Goal: Task Accomplishment & Management: Complete application form

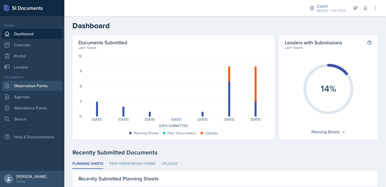
click at [27, 86] on link "Observation Forms" at bounding box center [32, 85] width 60 height 10
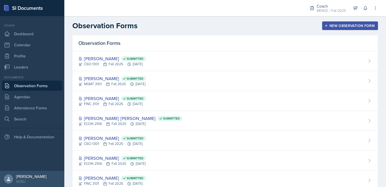
click at [351, 29] on button "New Observation Form" at bounding box center [350, 25] width 56 height 9
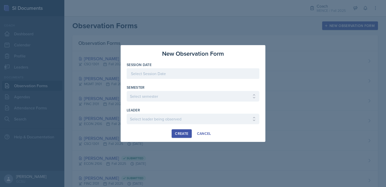
click at [218, 75] on div at bounding box center [193, 73] width 133 height 11
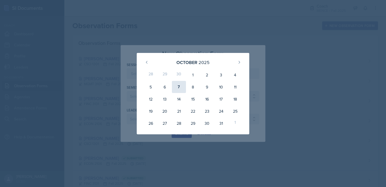
click at [180, 88] on div "7" at bounding box center [179, 87] width 14 height 12
type input "[DATE]"
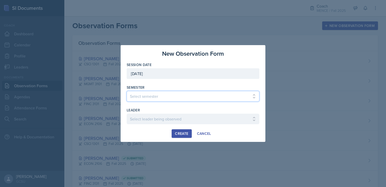
click at [193, 95] on select "Select semester All Spring 2020 Fall 2023 Spring 2019 Spring 2018 Fall 2017 Spr…" at bounding box center [193, 96] width 133 height 11
select select "986fdc3e-2246-4ffd-9cb8-78666de4ebed"
click at [127, 91] on select "Select semester All Spring 2020 Fall 2023 Spring 2019 Spring 2018 Fall 2017 Spr…" at bounding box center [193, 96] width 133 height 11
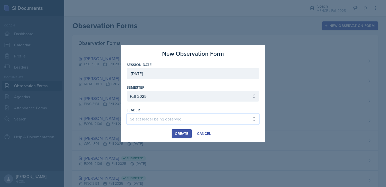
click at [176, 115] on select "Select leader being observed [PERSON_NAME] [PERSON_NAME] / CHEM 1211 / [PERSON_…" at bounding box center [193, 118] width 133 height 11
click at [190, 116] on select "Select leader being observed [PERSON_NAME] [PERSON_NAME] / CHEM 1211 / [PERSON_…" at bounding box center [193, 118] width 133 height 11
click at [210, 121] on select "Select leader being observed [PERSON_NAME] [PERSON_NAME] / CHEM 1211 / [PERSON_…" at bounding box center [193, 118] width 133 height 11
select select "7e5230f2-e018-4f6d-bc73-a1c4031bfe26"
click at [127, 113] on select "Select leader being observed [PERSON_NAME] [PERSON_NAME] / CHEM 1211 / [PERSON_…" at bounding box center [193, 118] width 133 height 11
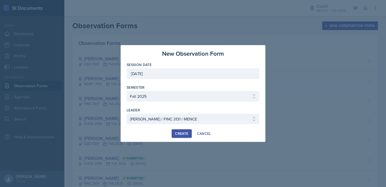
click at [185, 131] on div "Create" at bounding box center [181, 133] width 13 height 4
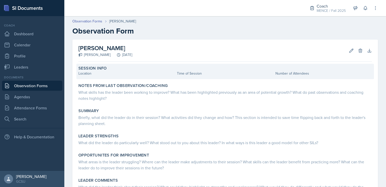
click at [152, 75] on div "Location" at bounding box center [126, 73] width 97 height 5
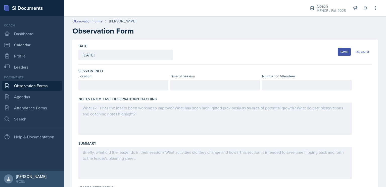
click at [114, 87] on div at bounding box center [123, 85] width 90 height 11
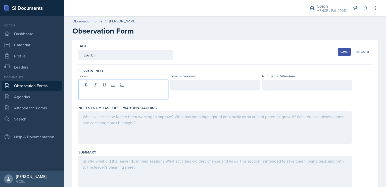
click at [117, 93] on p at bounding box center [123, 94] width 81 height 6
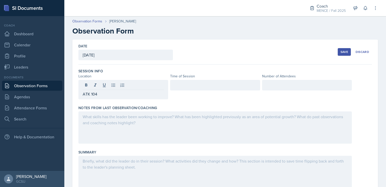
click at [183, 81] on div at bounding box center [215, 85] width 90 height 11
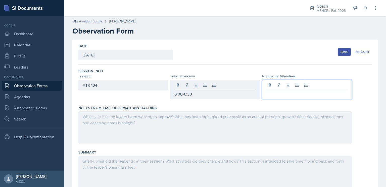
click at [288, 87] on div at bounding box center [307, 89] width 90 height 19
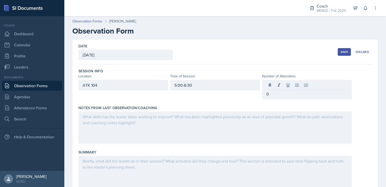
click at [258, 123] on div at bounding box center [215, 127] width 274 height 32
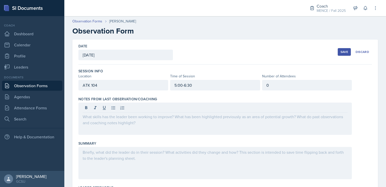
click at [341, 52] on div "Save" at bounding box center [345, 52] width 8 height 4
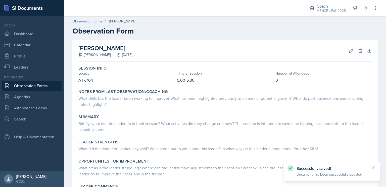
click at [31, 87] on link "Observation Forms" at bounding box center [32, 85] width 60 height 10
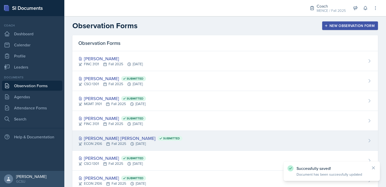
scroll to position [35, 0]
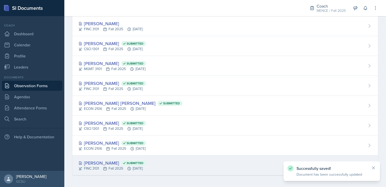
click at [100, 162] on div "[PERSON_NAME] Submitted" at bounding box center [112, 162] width 68 height 7
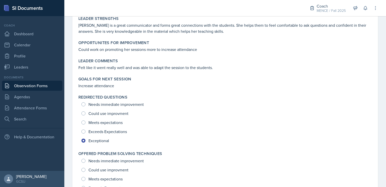
scroll to position [115, 0]
click at [31, 32] on link "Dashboard" at bounding box center [32, 34] width 60 height 10
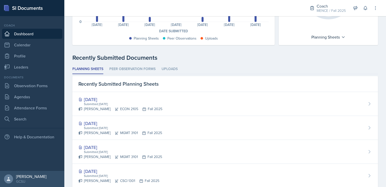
scroll to position [95, 0]
click at [48, 84] on link "Observation Forms" at bounding box center [32, 85] width 60 height 10
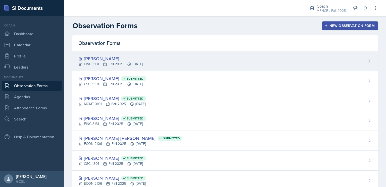
click at [134, 63] on div "FINC 3131 Fall 2025 [DATE]" at bounding box center [110, 63] width 64 height 5
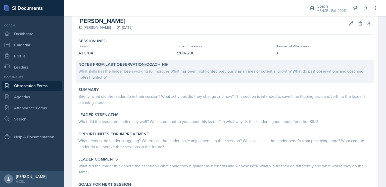
click at [207, 75] on div "What skills has the leader been working to improve? What has been highlighted p…" at bounding box center [225, 74] width 294 height 12
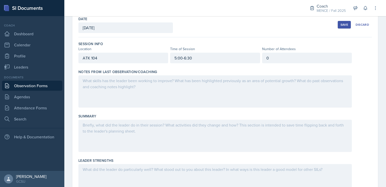
scroll to position [25, 0]
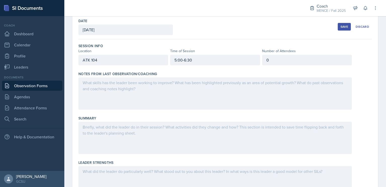
click at [235, 89] on div at bounding box center [215, 93] width 274 height 32
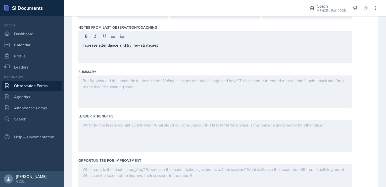
click at [268, 86] on div at bounding box center [215, 91] width 274 height 32
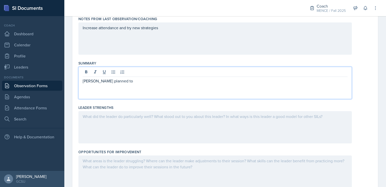
scroll to position [0, 0]
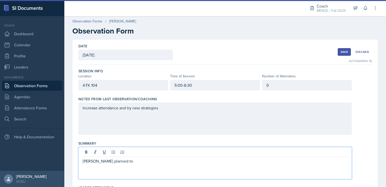
click at [343, 51] on div "Save" at bounding box center [345, 52] width 8 height 4
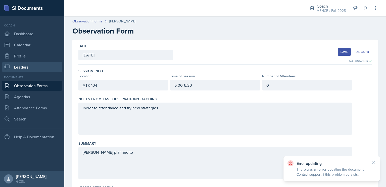
click at [15, 64] on link "Leaders" at bounding box center [32, 67] width 60 height 10
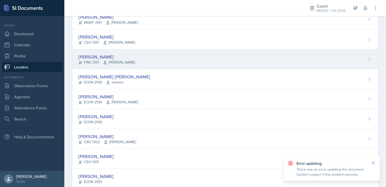
scroll to position [56, 0]
click at [114, 64] on span "[PERSON_NAME]" at bounding box center [119, 61] width 32 height 5
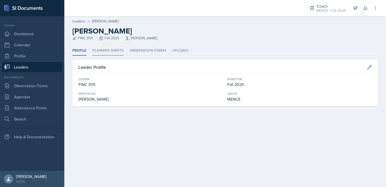
click at [102, 53] on li "Planning Sheets" at bounding box center [108, 51] width 31 height 10
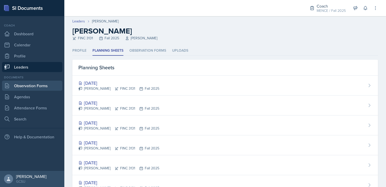
click at [30, 88] on link "Observation Forms" at bounding box center [32, 85] width 60 height 10
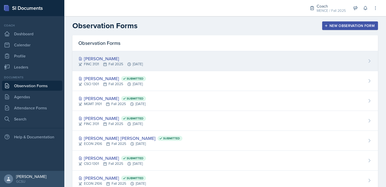
click at [168, 66] on div "[PERSON_NAME] FINC 3131 Fall 2025 [DATE]" at bounding box center [225, 61] width 306 height 20
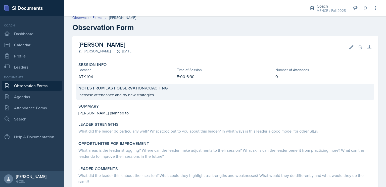
scroll to position [4, 0]
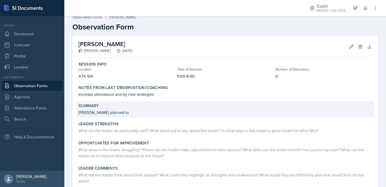
click at [151, 108] on div "Summary [PERSON_NAME] planned to" at bounding box center [225, 109] width 298 height 16
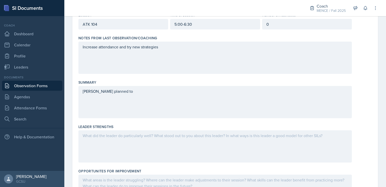
click at [155, 108] on div "[PERSON_NAME] planned to" at bounding box center [215, 102] width 274 height 32
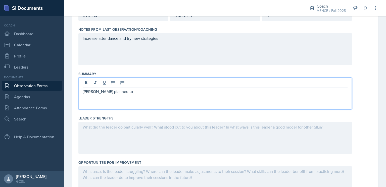
click at [139, 96] on div "[PERSON_NAME] planned to" at bounding box center [215, 93] width 274 height 32
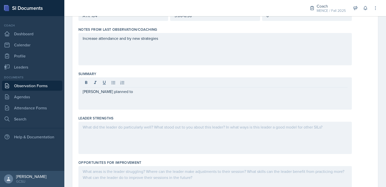
click at [139, 96] on div "[PERSON_NAME] planned to" at bounding box center [215, 93] width 274 height 32
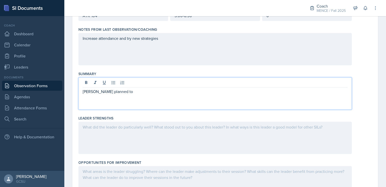
click at [134, 91] on p "[PERSON_NAME] planned to" at bounding box center [215, 91] width 265 height 6
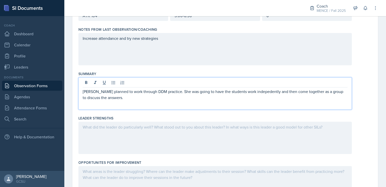
click at [252, 94] on p "[PERSON_NAME] planned to work through DDM practice. She was going to have the s…" at bounding box center [215, 94] width 265 height 12
click at [181, 97] on p "[PERSON_NAME] planned to work through DDM practice. She was going to have the s…" at bounding box center [215, 94] width 265 height 12
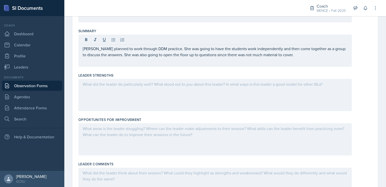
click at [194, 93] on div at bounding box center [215, 95] width 274 height 32
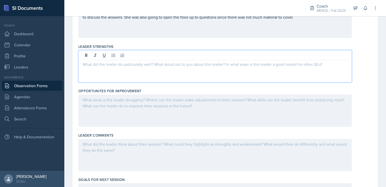
scroll to position [141, 0]
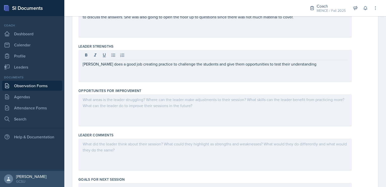
click at [303, 104] on div at bounding box center [215, 110] width 274 height 32
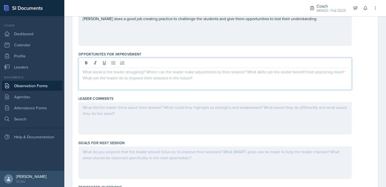
scroll to position [178, 0]
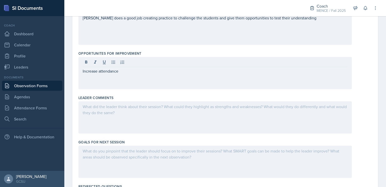
click at [279, 136] on div "Leader Comments" at bounding box center [225, 115] width 294 height 44
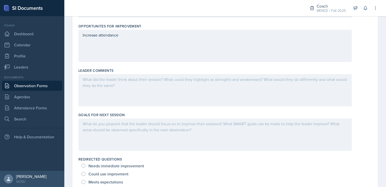
scroll to position [205, 0]
click at [165, 88] on div at bounding box center [215, 90] width 274 height 32
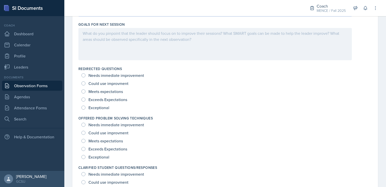
scroll to position [297, 0]
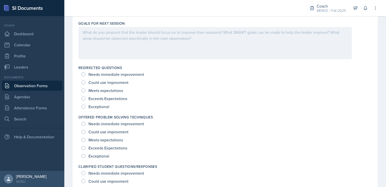
click at [103, 106] on span "Exceptional" at bounding box center [99, 106] width 21 height 5
click at [86, 106] on input "Exceptional" at bounding box center [83, 106] width 4 height 4
radio input "true"
click at [99, 156] on span "Exceptional" at bounding box center [99, 155] width 21 height 5
click at [86, 156] on input "Exceptional" at bounding box center [83, 156] width 4 height 4
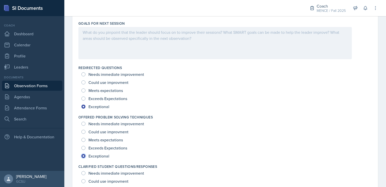
radio input "true"
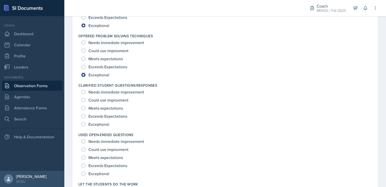
scroll to position [381, 0]
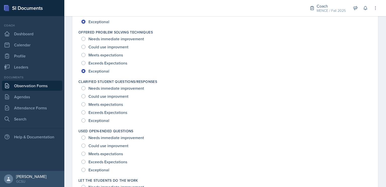
click at [101, 120] on span "Exceptional" at bounding box center [99, 120] width 21 height 5
click at [86, 120] on input "Exceptional" at bounding box center [83, 120] width 4 height 4
radio input "true"
click at [101, 170] on span "Exceptional" at bounding box center [99, 169] width 21 height 5
click at [86, 170] on input "Exceptional" at bounding box center [83, 169] width 4 height 4
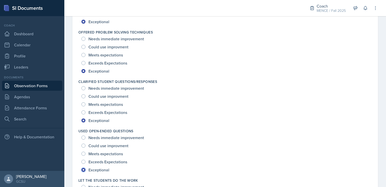
radio input "true"
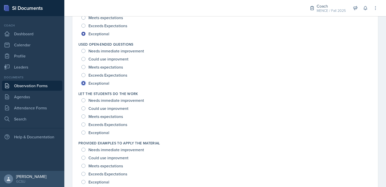
scroll to position [471, 0]
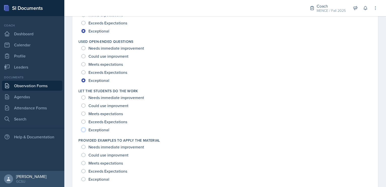
click at [83, 129] on input "Exceptional" at bounding box center [83, 130] width 4 height 4
radio input "true"
click at [85, 177] on input "Exceptional" at bounding box center [83, 179] width 4 height 4
radio input "true"
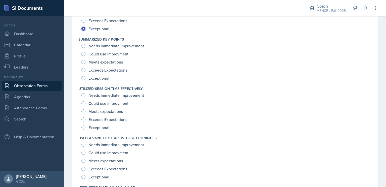
scroll to position [621, 0]
click at [84, 80] on div "Exceptional" at bounding box center [95, 78] width 29 height 8
click at [86, 126] on div "Exceptional" at bounding box center [95, 127] width 29 height 8
click at [83, 78] on input "Exceptional" at bounding box center [83, 78] width 4 height 4
radio input "true"
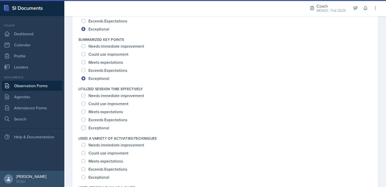
click at [83, 127] on input "Exceptional" at bounding box center [83, 127] width 4 height 4
radio input "true"
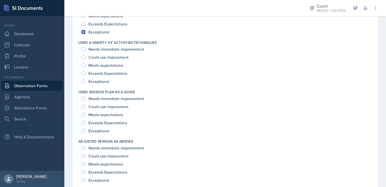
scroll to position [720, 0]
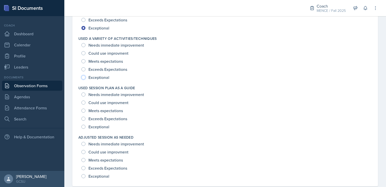
click at [83, 76] on input "Exceptional" at bounding box center [83, 77] width 4 height 4
radio input "true"
click at [82, 126] on input "Exceptional" at bounding box center [83, 126] width 4 height 4
radio input "true"
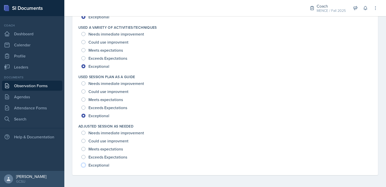
click at [83, 164] on input "Exceptional" at bounding box center [83, 165] width 4 height 4
radio input "true"
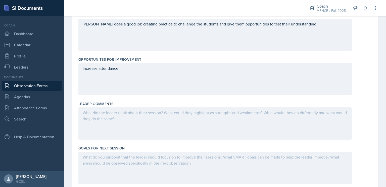
click at [197, 127] on div at bounding box center [215, 123] width 274 height 32
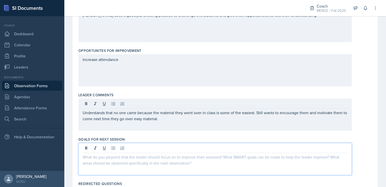
click at [236, 147] on div at bounding box center [215, 159] width 274 height 32
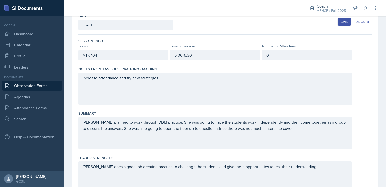
scroll to position [29, 0]
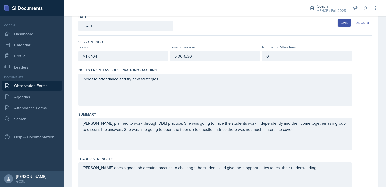
click at [341, 21] on div "Save" at bounding box center [345, 23] width 8 height 4
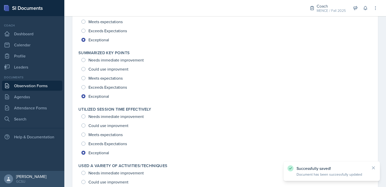
scroll to position [671, 0]
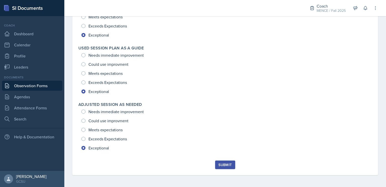
click at [230, 161] on button "Submit" at bounding box center [225, 164] width 20 height 9
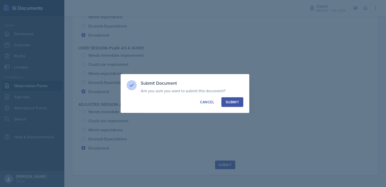
click at [233, 101] on div "Submit" at bounding box center [232, 101] width 13 height 5
radio input "true"
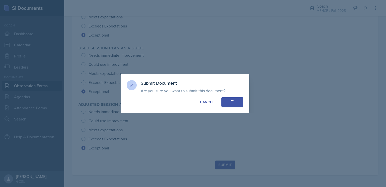
radio input "true"
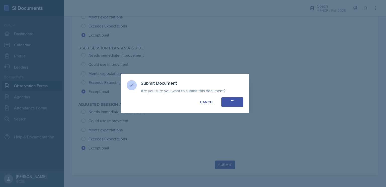
radio input "true"
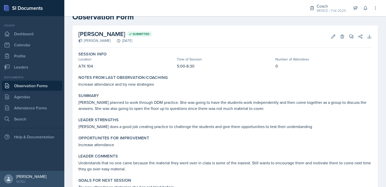
scroll to position [0, 0]
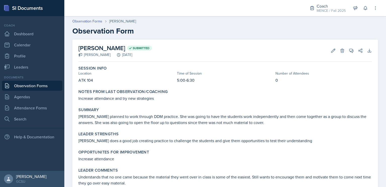
click at [28, 88] on link "Observation Forms" at bounding box center [32, 85] width 60 height 10
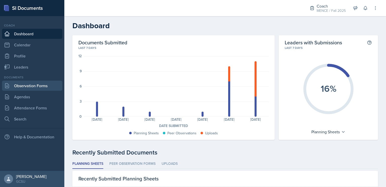
click at [39, 88] on link "Observation Forms" at bounding box center [32, 85] width 60 height 10
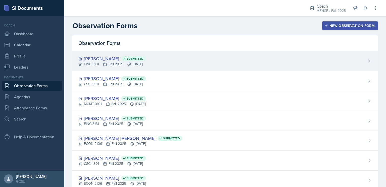
click at [148, 68] on div "Lauren Decker Submitted FINC 3131 Fall 2025 Oct 7th, 2025" at bounding box center [225, 61] width 306 height 20
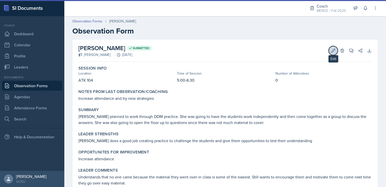
click at [331, 52] on icon at bounding box center [333, 50] width 5 height 5
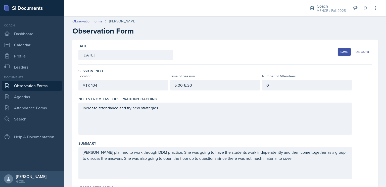
click at [291, 87] on div "0" at bounding box center [307, 85] width 90 height 11
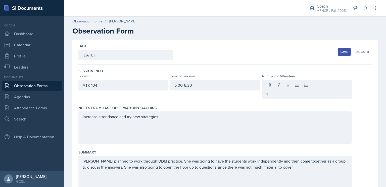
click at [341, 52] on div "Save" at bounding box center [345, 52] width 8 height 4
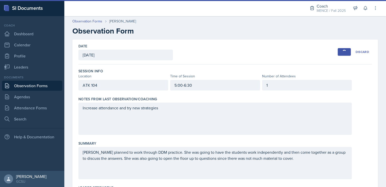
scroll to position [8, 0]
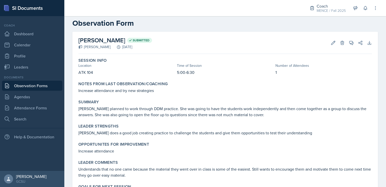
click at [262, 111] on p "[PERSON_NAME] planned to work through DDM practice. She was going to have the s…" at bounding box center [225, 111] width 294 height 12
click at [331, 40] on icon at bounding box center [333, 42] width 5 height 5
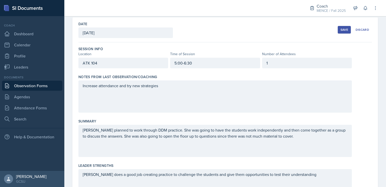
scroll to position [31, 0]
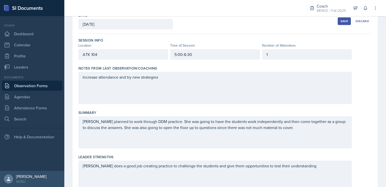
click at [116, 130] on p "[PERSON_NAME] planned to work through DDM practice. She was going to have the s…" at bounding box center [215, 124] width 265 height 12
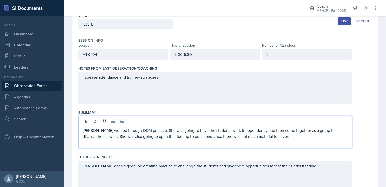
click at [280, 135] on p "Lauren worked through DDM practice. She was going to have the students work ind…" at bounding box center [215, 133] width 265 height 12
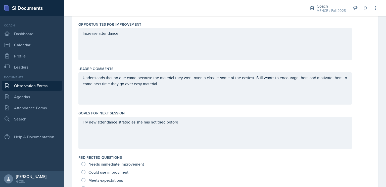
scroll to position [207, 0]
click at [179, 87] on div "Understands that no one came because the material they went over in class is so…" at bounding box center [215, 88] width 274 height 32
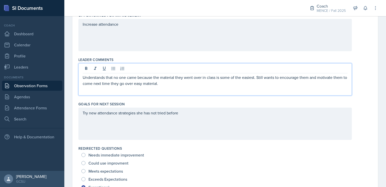
click at [137, 77] on p "Understands that no one came because the material they went over in class is so…" at bounding box center [215, 80] width 265 height 12
click at [197, 85] on p "Understands that low attendance because the material they went over in class is…" at bounding box center [215, 80] width 265 height 12
click at [113, 78] on p "Understands that low attendance because the material they went over in class is…" at bounding box center [215, 80] width 265 height 12
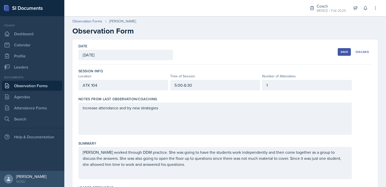
scroll to position [0, 0]
click at [341, 52] on div "Save" at bounding box center [345, 52] width 8 height 4
